Goal: Transaction & Acquisition: Book appointment/travel/reservation

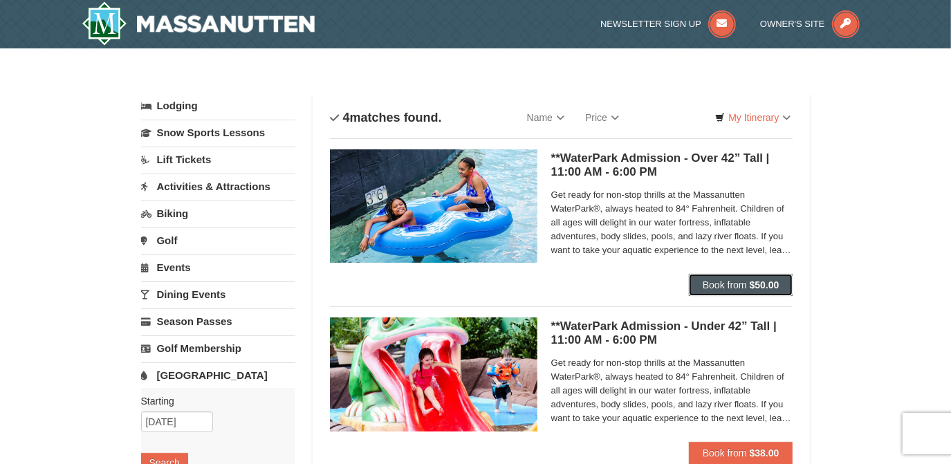
click at [718, 277] on button "Book from $50.00" at bounding box center [741, 285] width 104 height 22
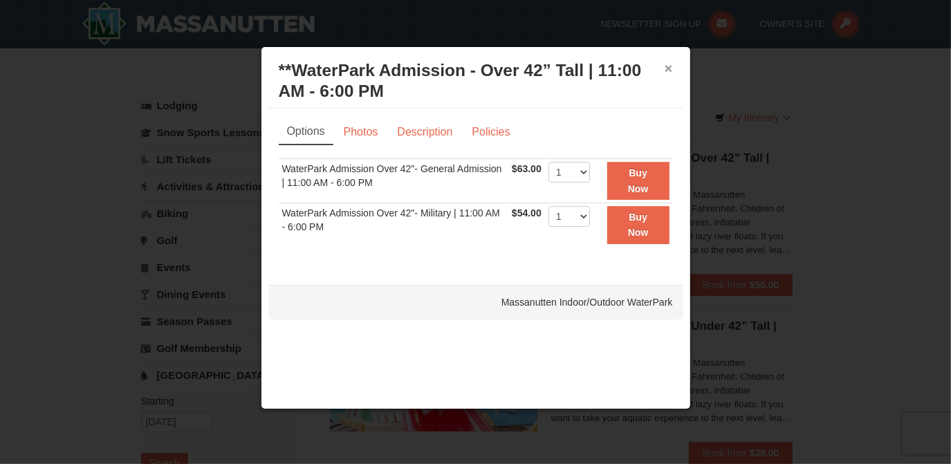
click at [671, 67] on button "×" at bounding box center [669, 69] width 8 height 14
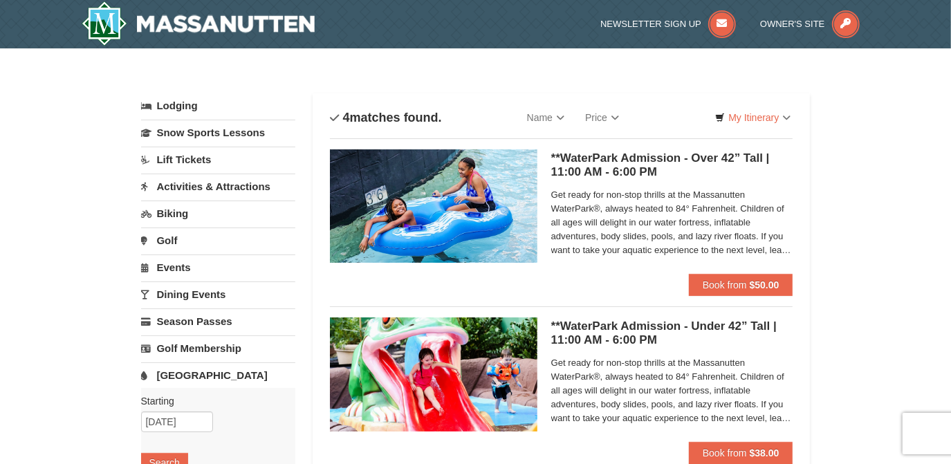
click at [436, 198] on img at bounding box center [433, 205] width 207 height 113
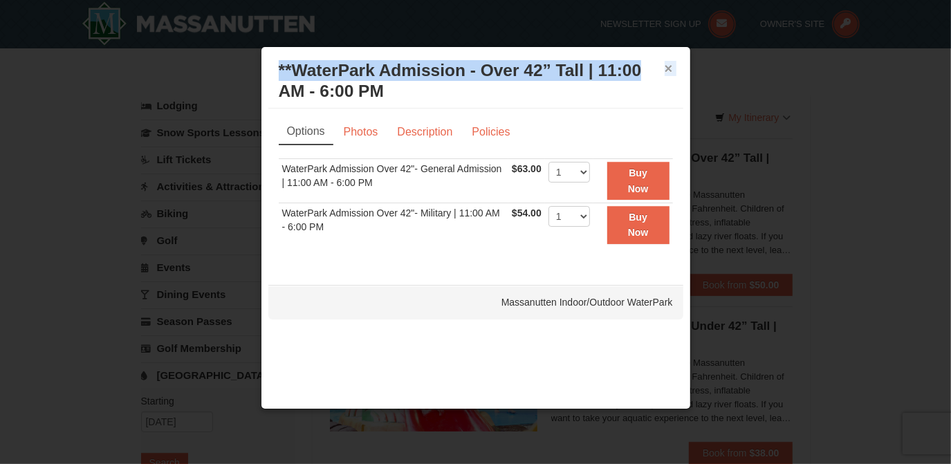
drag, startPoint x: 673, startPoint y: 69, endPoint x: 665, endPoint y: 71, distance: 7.7
click at [667, 71] on div "× **WaterPark Admission - Over 42” Tall | 11:00 AM - 6:00 PM Massanutten Indoor…" at bounding box center [475, 81] width 415 height 55
drag, startPoint x: 665, startPoint y: 71, endPoint x: 658, endPoint y: 73, distance: 8.1
click at [658, 73] on h3 "**WaterPark Admission - Over 42” Tall | 11:00 AM - 6:00 PM Massanutten Indoor/O…" at bounding box center [476, 80] width 394 height 41
click at [669, 69] on button "×" at bounding box center [669, 69] width 8 height 14
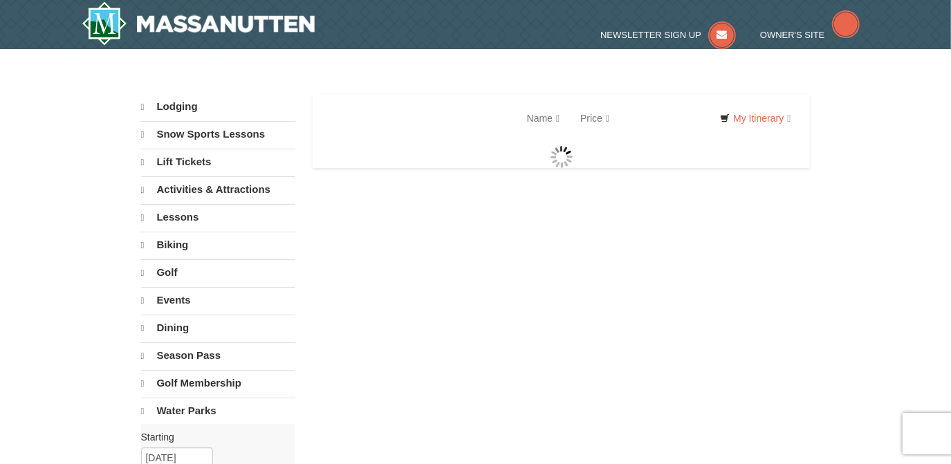
select select "9"
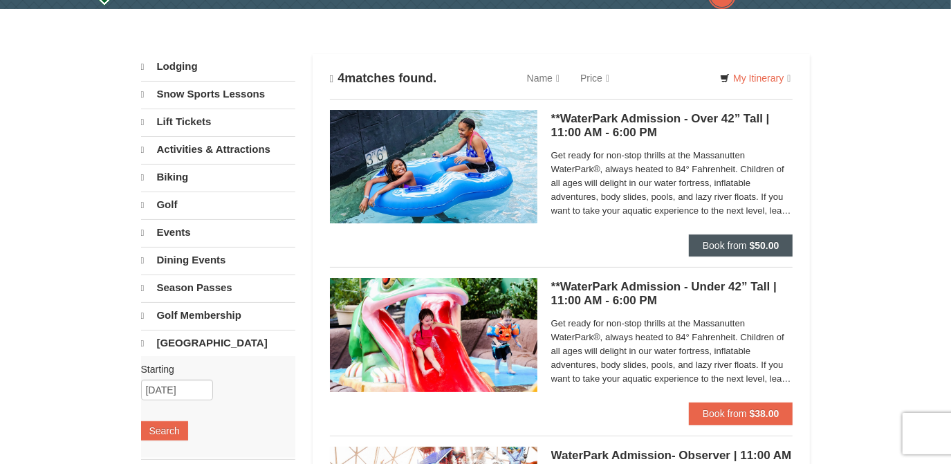
scroll to position [40, 0]
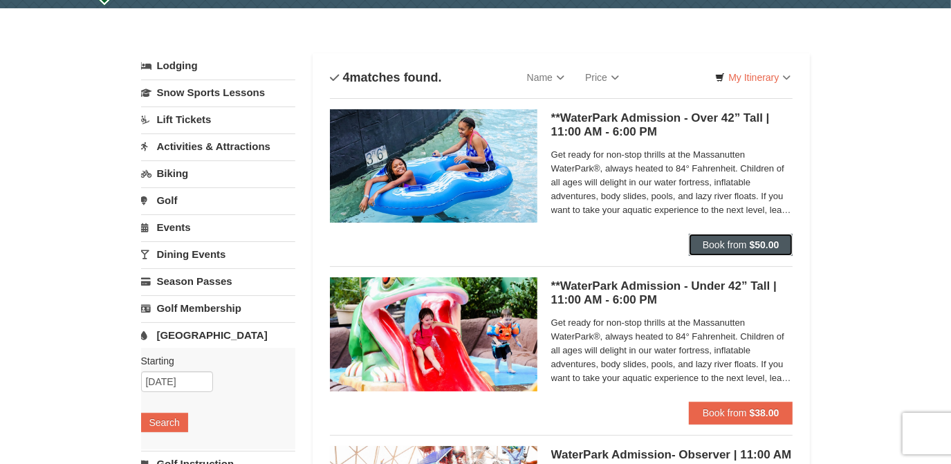
click at [752, 253] on button "Book from $50.00" at bounding box center [741, 245] width 104 height 22
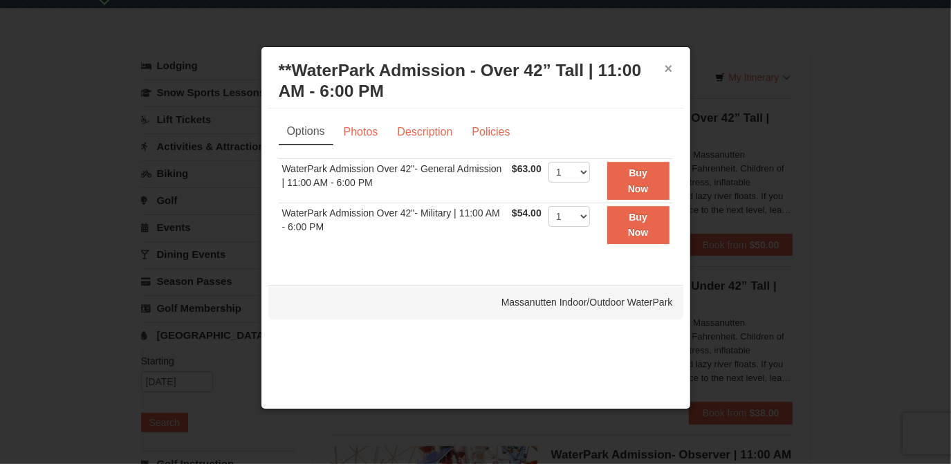
click at [667, 73] on button "×" at bounding box center [669, 69] width 8 height 14
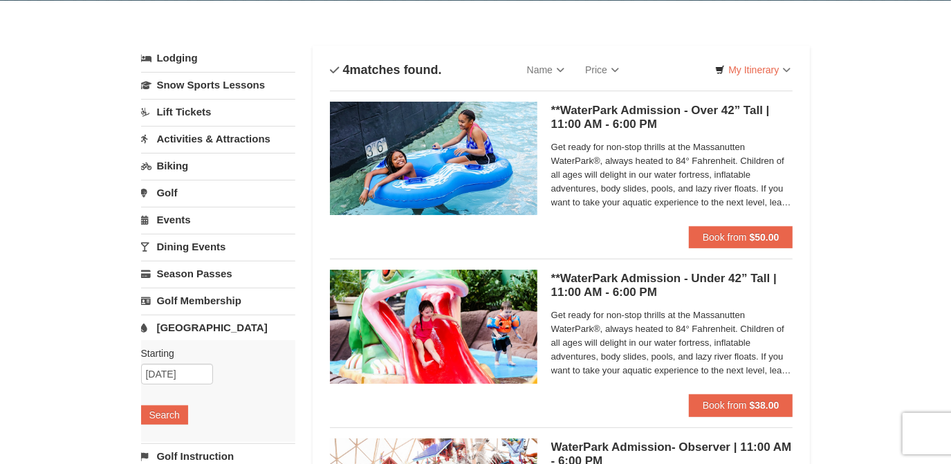
scroll to position [0, 0]
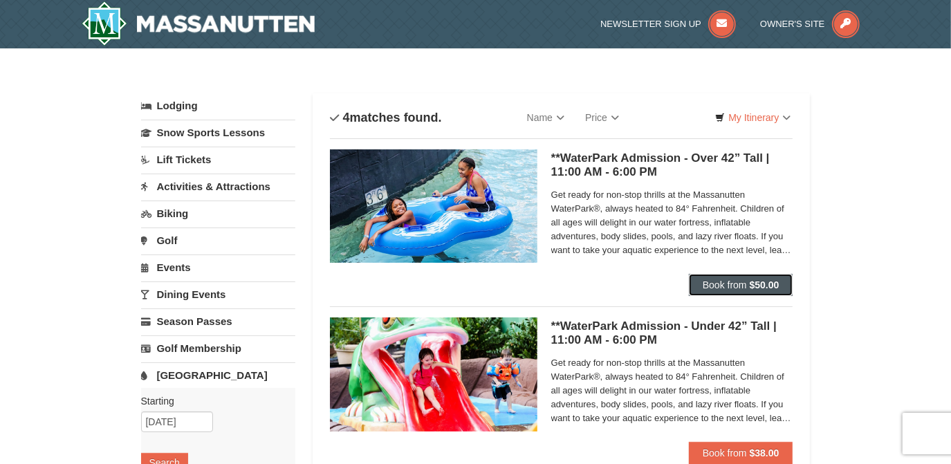
click at [711, 279] on button "Book from $50.00" at bounding box center [741, 285] width 104 height 22
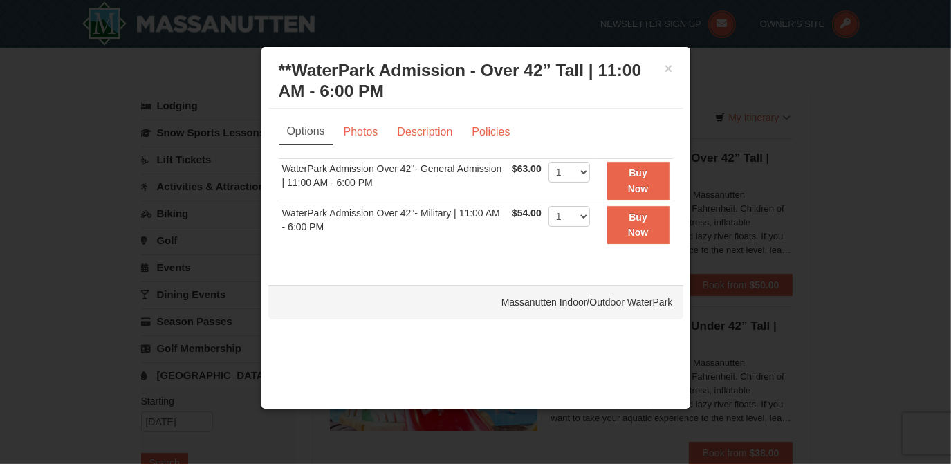
click at [676, 64] on div "× **WaterPark Admission - Over 42” Tall | 11:00 AM - 6:00 PM Massanutten Indoor…" at bounding box center [475, 81] width 415 height 55
click at [667, 66] on button "×" at bounding box center [669, 69] width 8 height 14
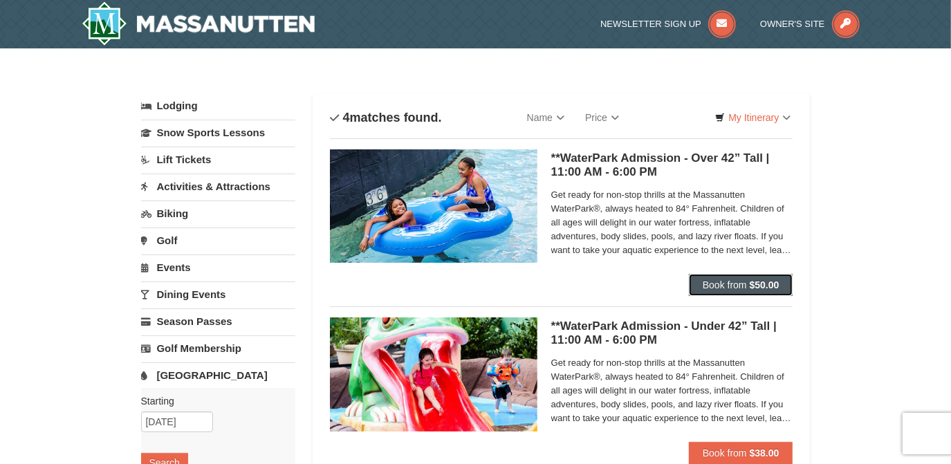
click at [757, 290] on button "Book from $50.00" at bounding box center [741, 285] width 104 height 22
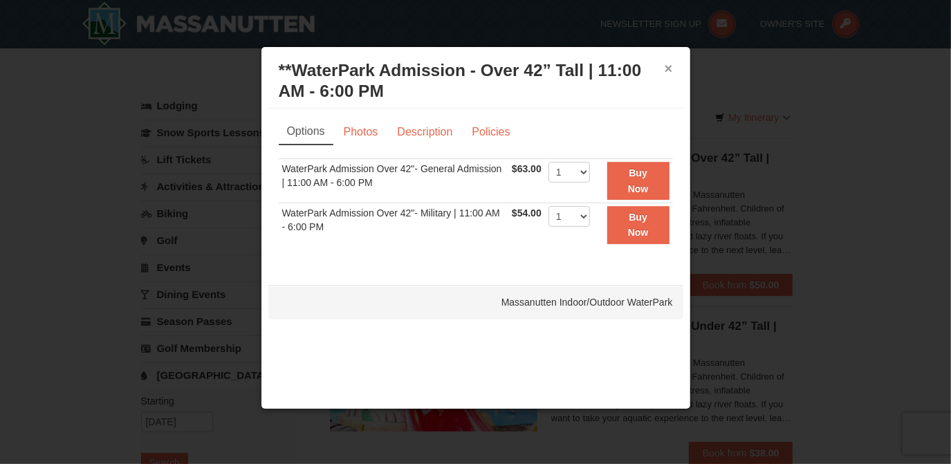
click at [669, 67] on button "×" at bounding box center [669, 69] width 8 height 14
